Goal: Find specific page/section: Find specific page/section

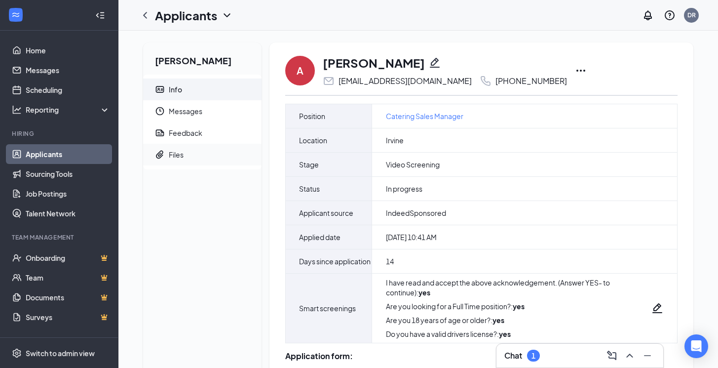
click at [186, 151] on span "Files" at bounding box center [211, 155] width 85 height 22
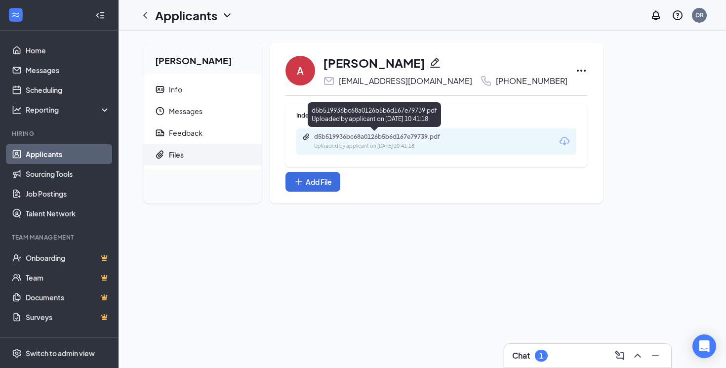
click at [397, 139] on div "d5b519936bc68a0126b5b6d167e79739.pdf" at bounding box center [383, 137] width 138 height 8
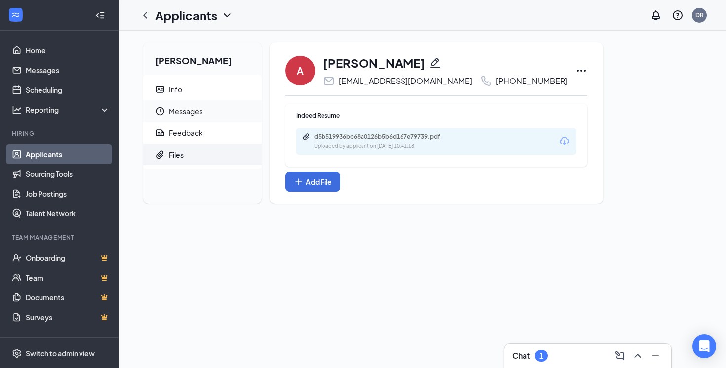
click at [206, 113] on span "Messages" at bounding box center [211, 111] width 85 height 22
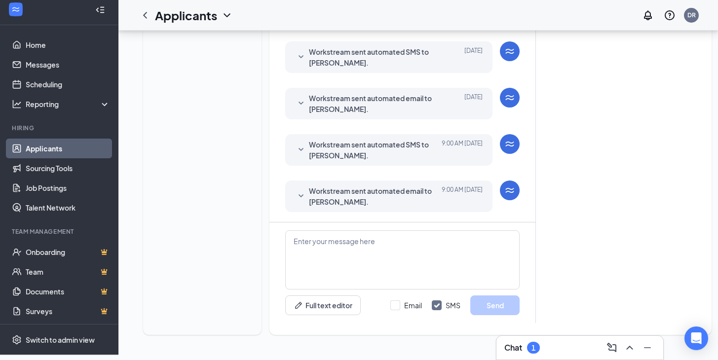
scroll to position [336, 0]
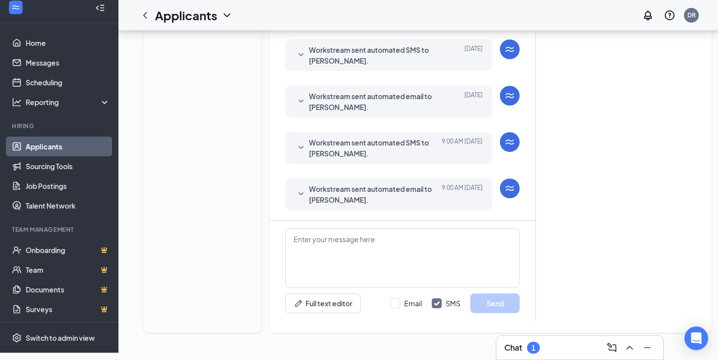
click at [354, 190] on span "Workstream sent automated email to [PERSON_NAME]." at bounding box center [373, 195] width 129 height 22
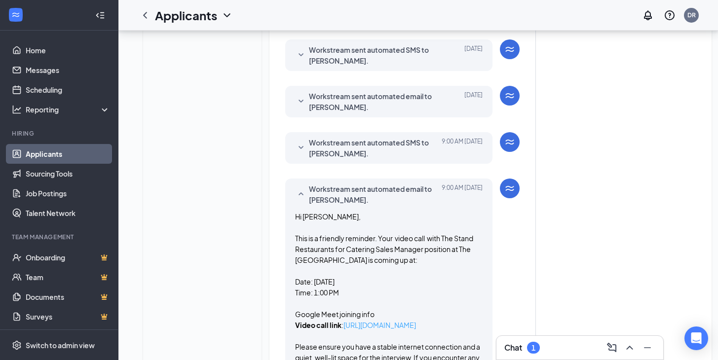
click at [416, 324] on link "[URL][DOMAIN_NAME]" at bounding box center [380, 325] width 73 height 9
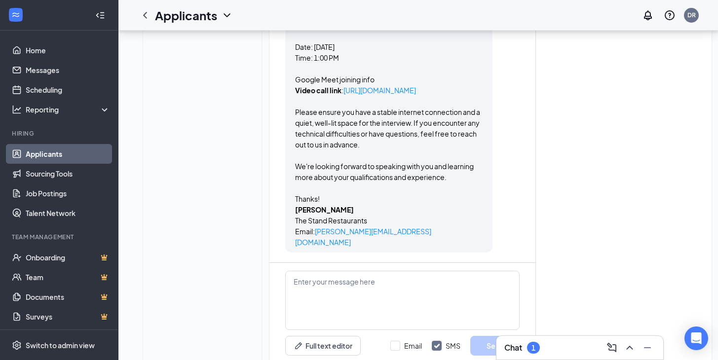
scroll to position [602, 0]
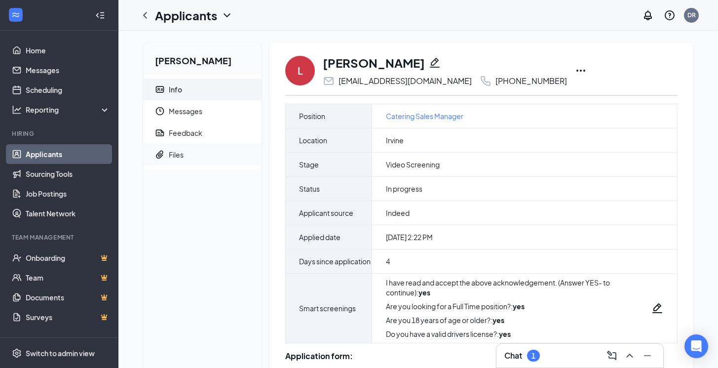
click at [178, 161] on span "Files" at bounding box center [211, 155] width 85 height 22
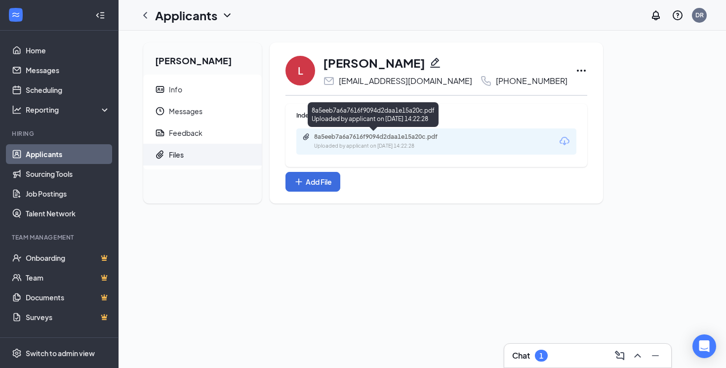
click at [393, 133] on div "8a5eeb7a6a7616f9094d2daa1e15a20c.pdf" at bounding box center [383, 137] width 138 height 8
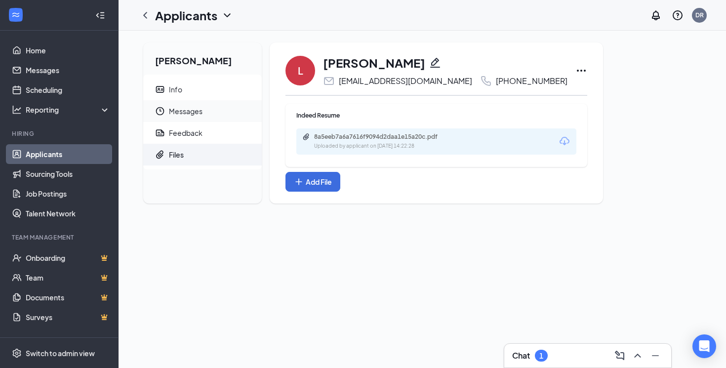
click at [185, 116] on span "Messages" at bounding box center [211, 111] width 85 height 22
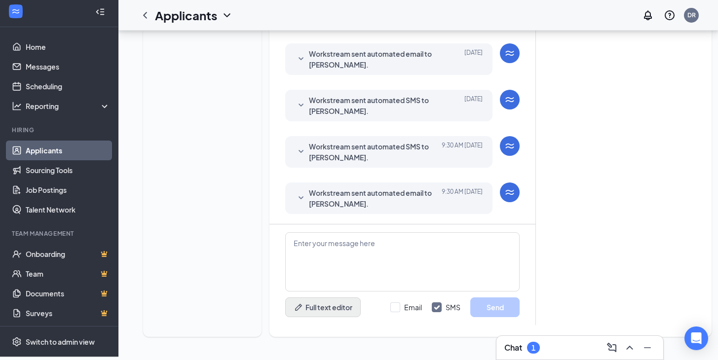
scroll to position [354, 0]
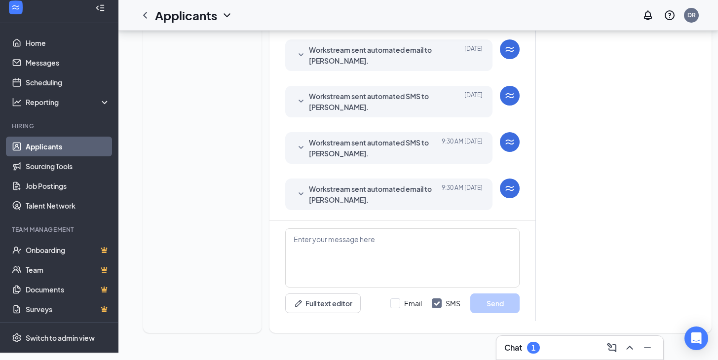
click at [322, 204] on span "Workstream sent automated email to [PERSON_NAME]." at bounding box center [373, 195] width 129 height 22
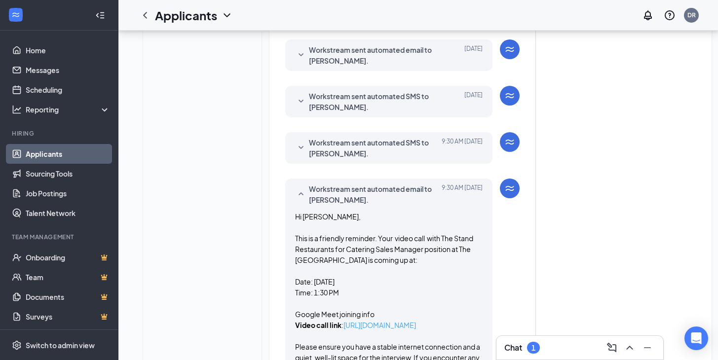
click at [394, 329] on link "[URL][DOMAIN_NAME]" at bounding box center [380, 325] width 73 height 9
